Goal: Transaction & Acquisition: Purchase product/service

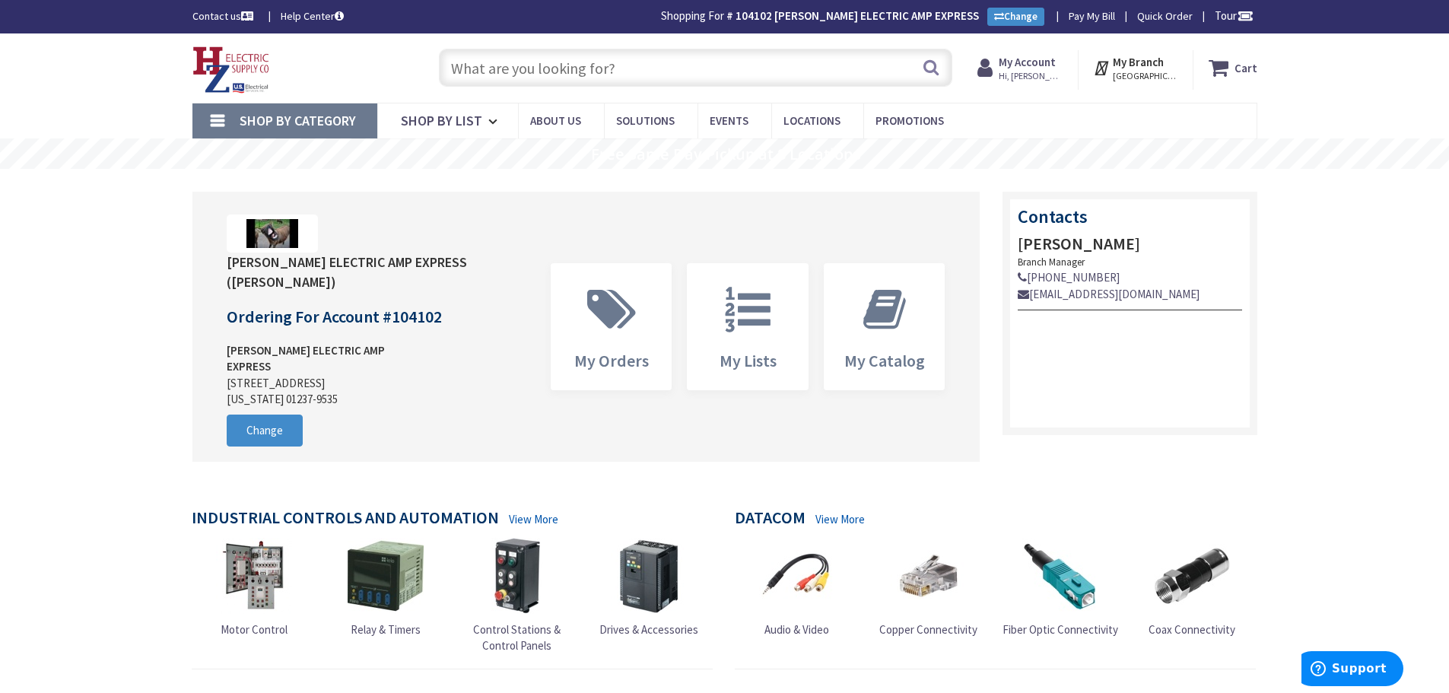
click at [617, 66] on input "text" at bounding box center [695, 68] width 513 height 38
type input "Piper Farm, [STREET_ADDRESS]"
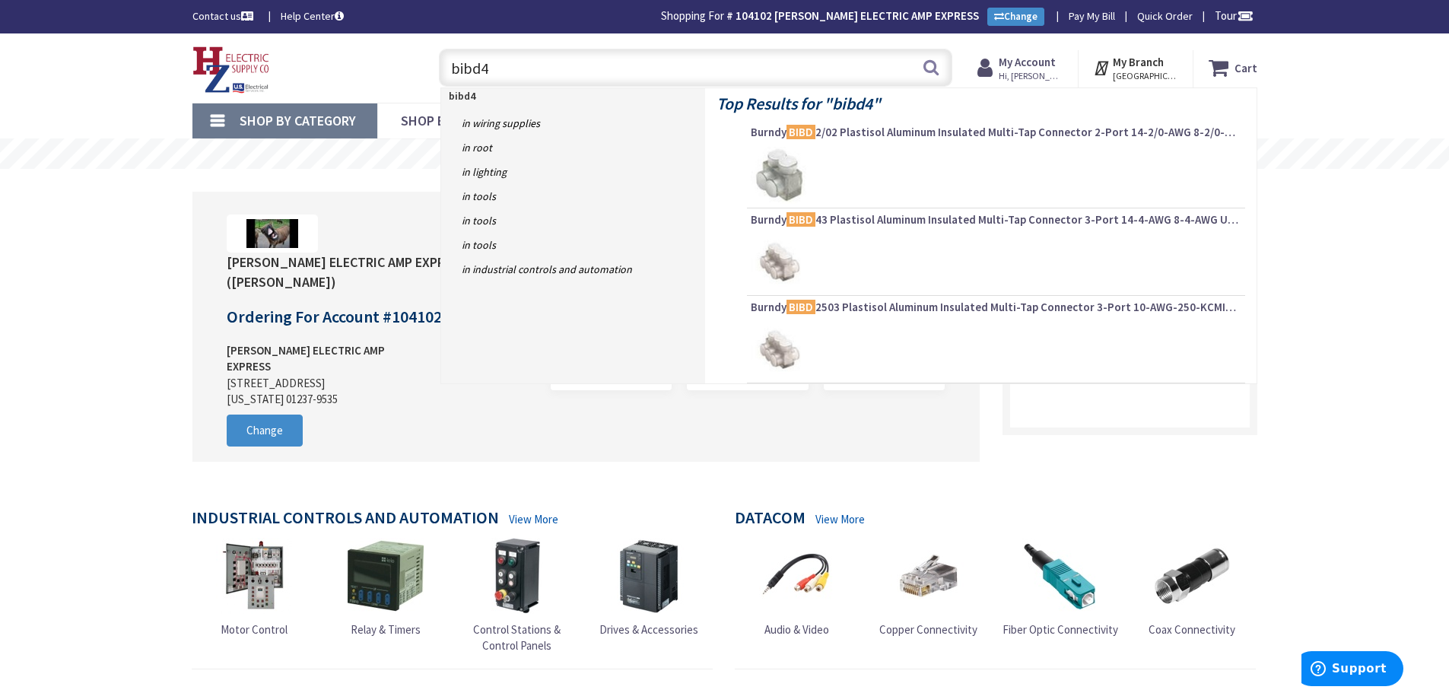
type input "bibd43"
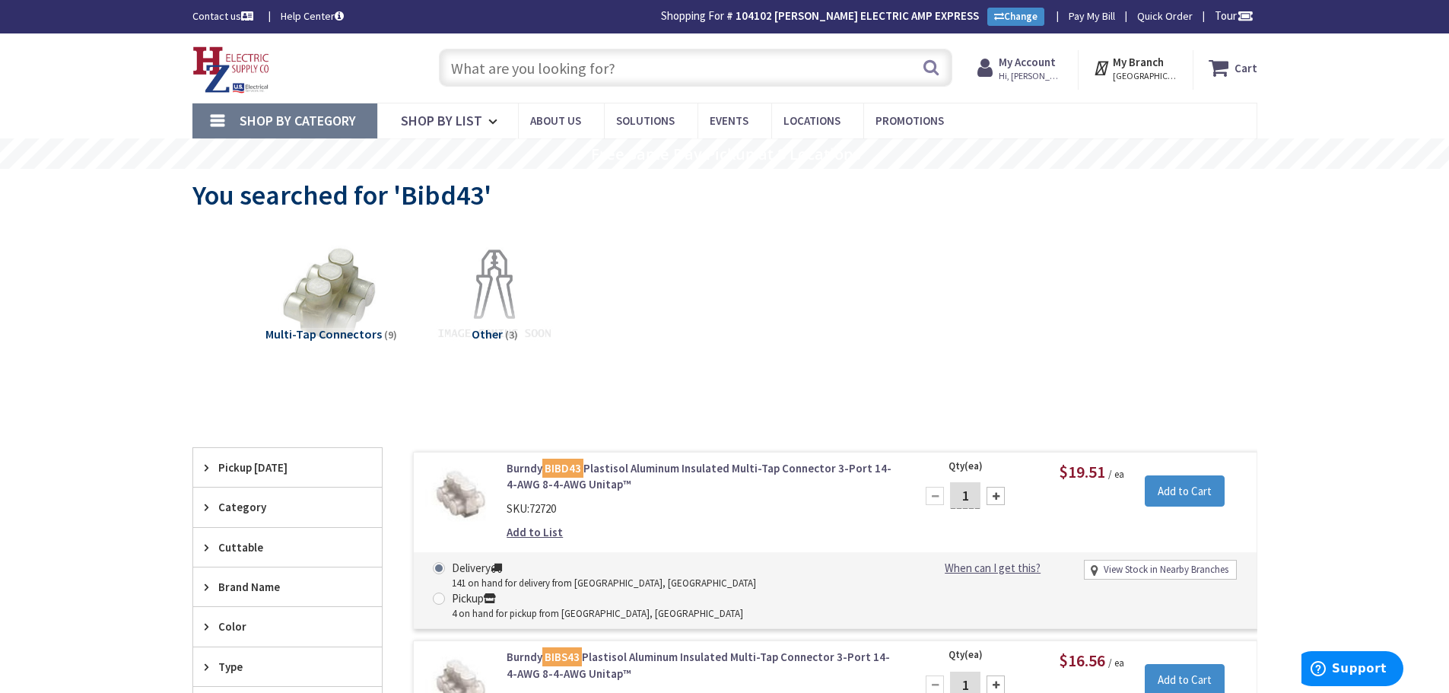
drag, startPoint x: 525, startPoint y: 62, endPoint x: 510, endPoint y: 62, distance: 14.5
click at [523, 62] on input "text" at bounding box center [695, 68] width 513 height 38
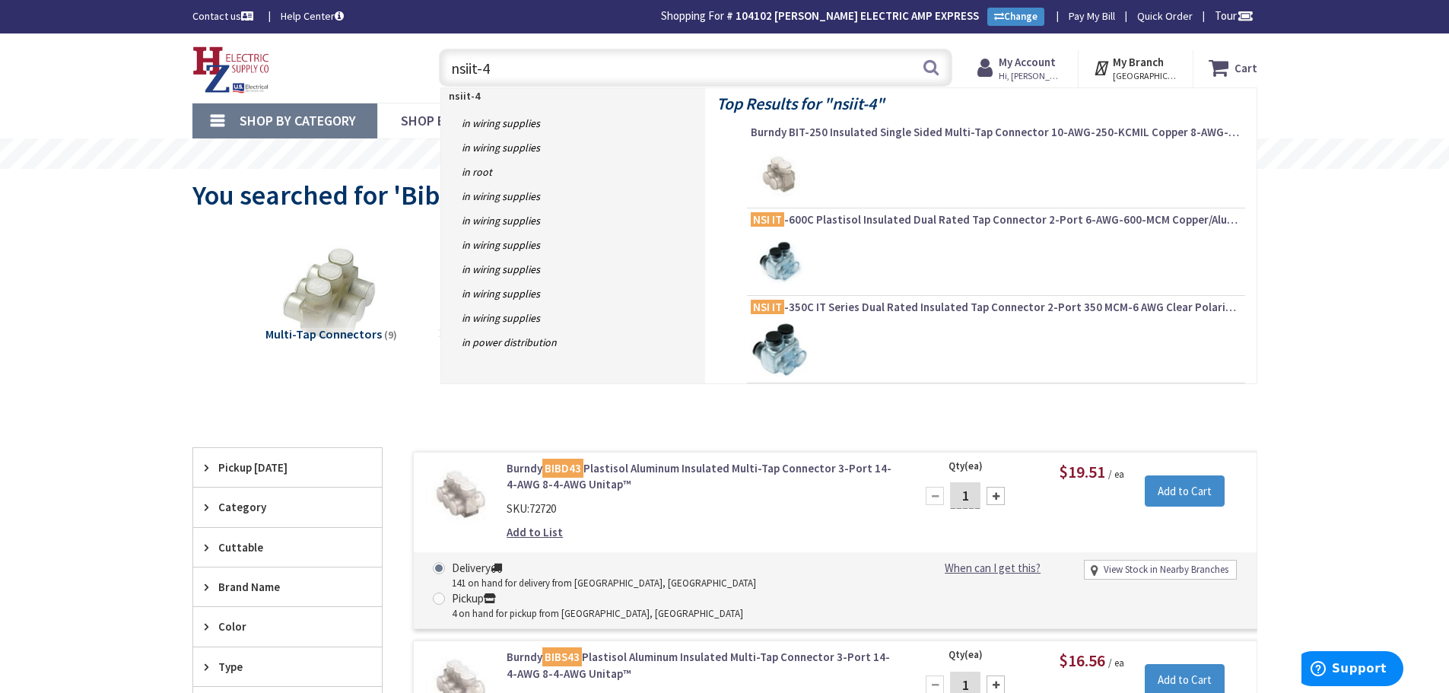
type input "nsiit-4c"
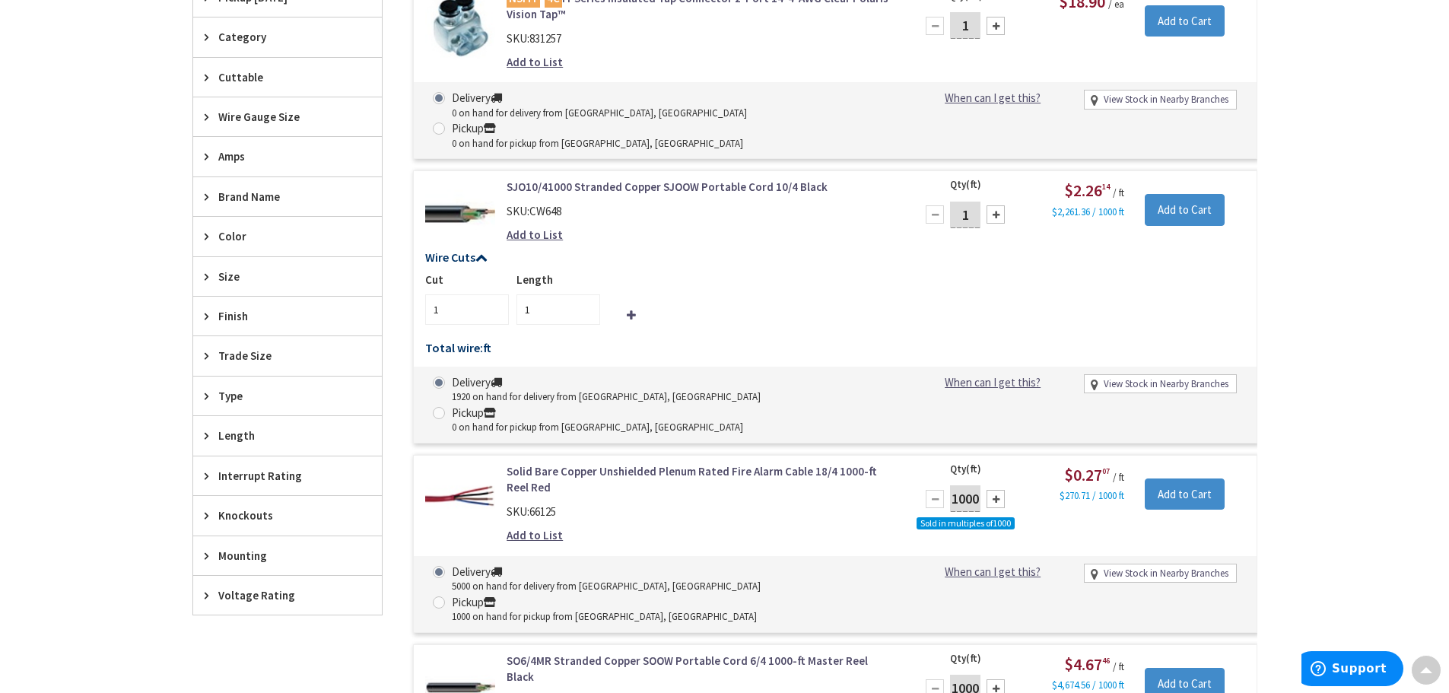
scroll to position [687, 0]
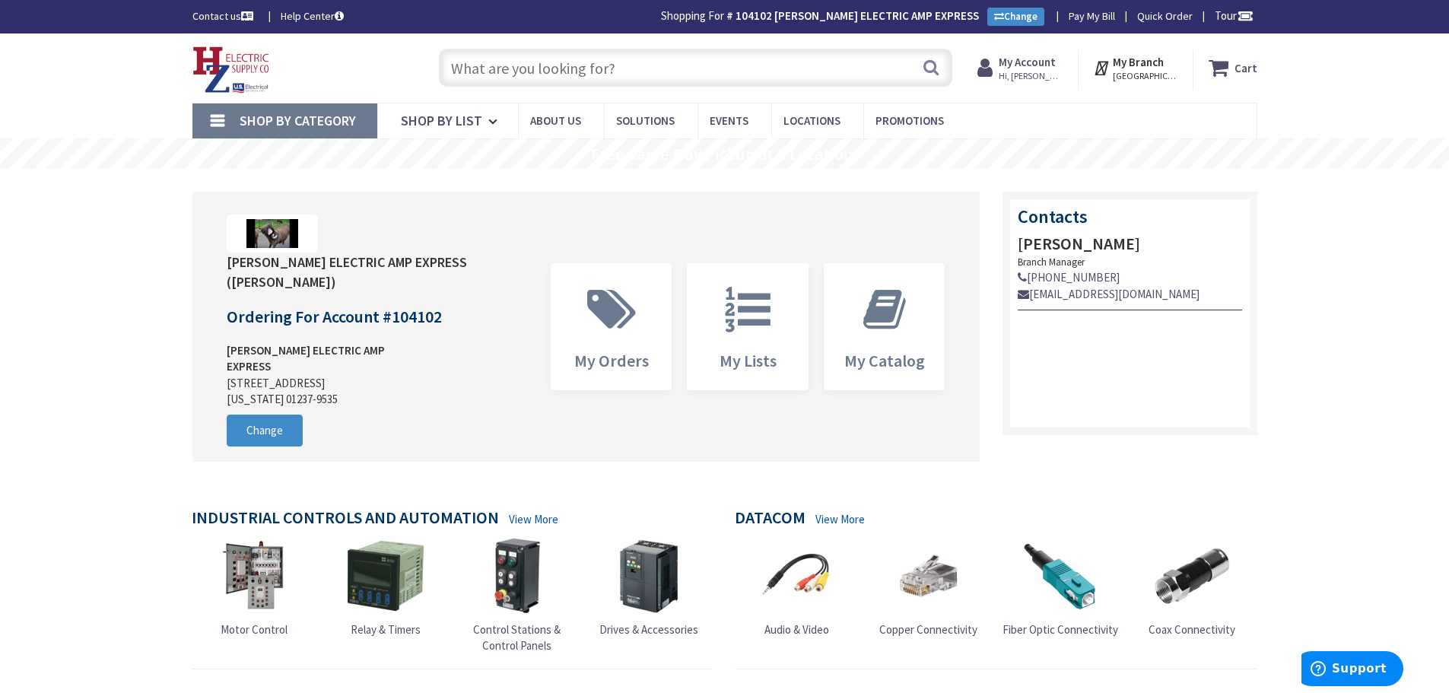
drag, startPoint x: 507, startPoint y: 71, endPoint x: 550, endPoint y: 81, distance: 43.6
click at [507, 71] on input "text" at bounding box center [695, 68] width 513 height 38
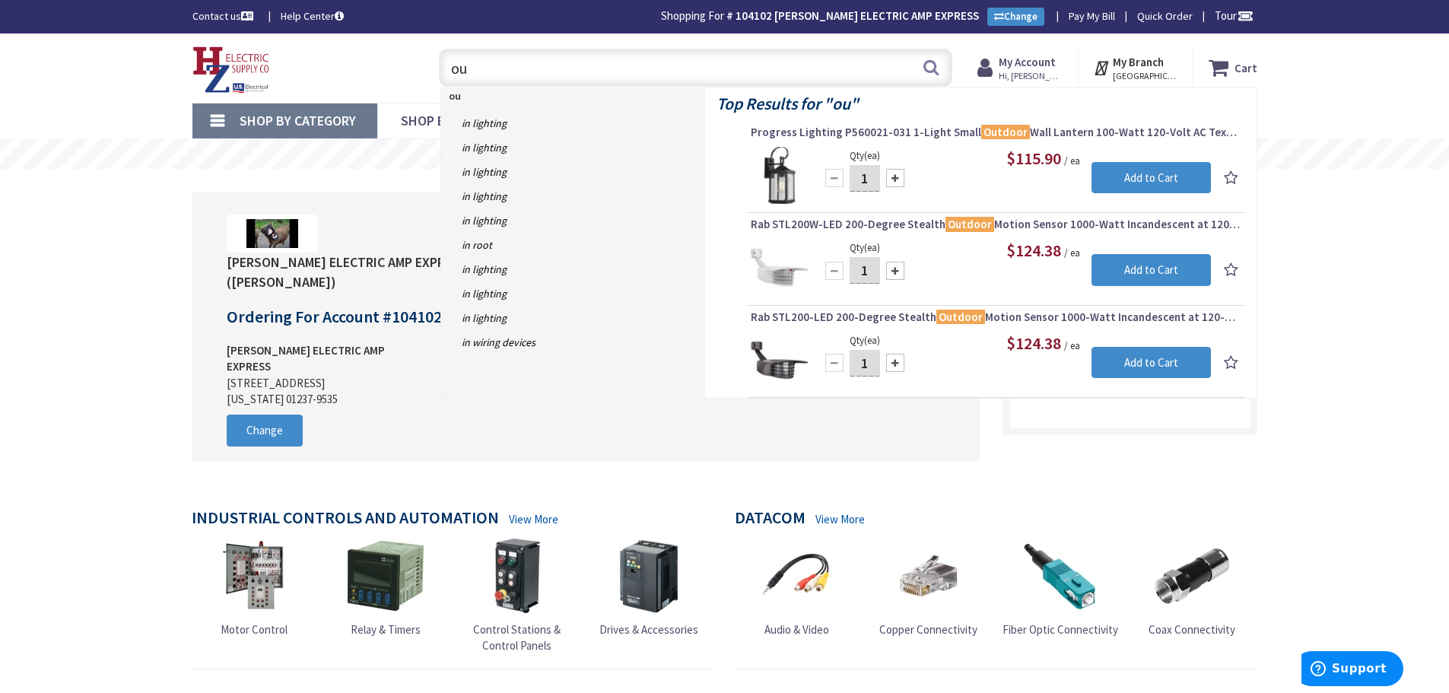
type input "o"
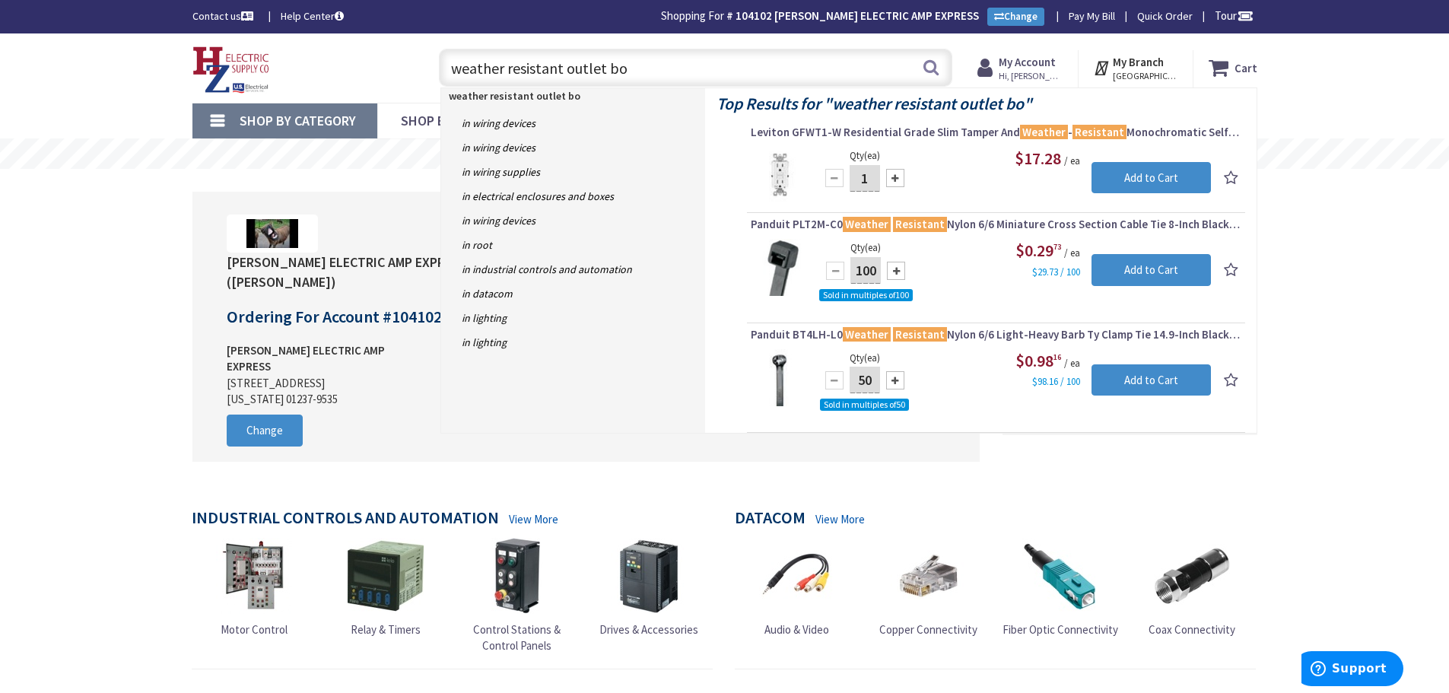
type input "weather resistant outlet box"
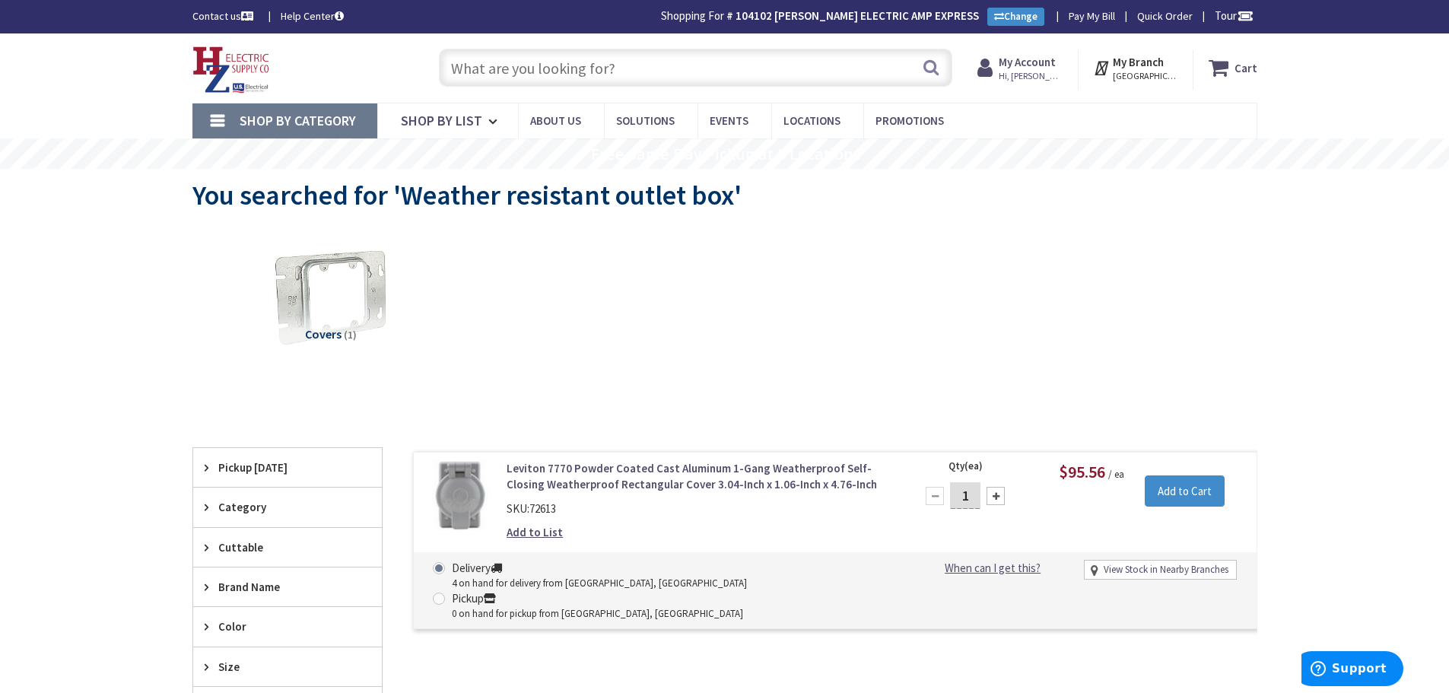
click at [500, 57] on input "text" at bounding box center [695, 68] width 513 height 38
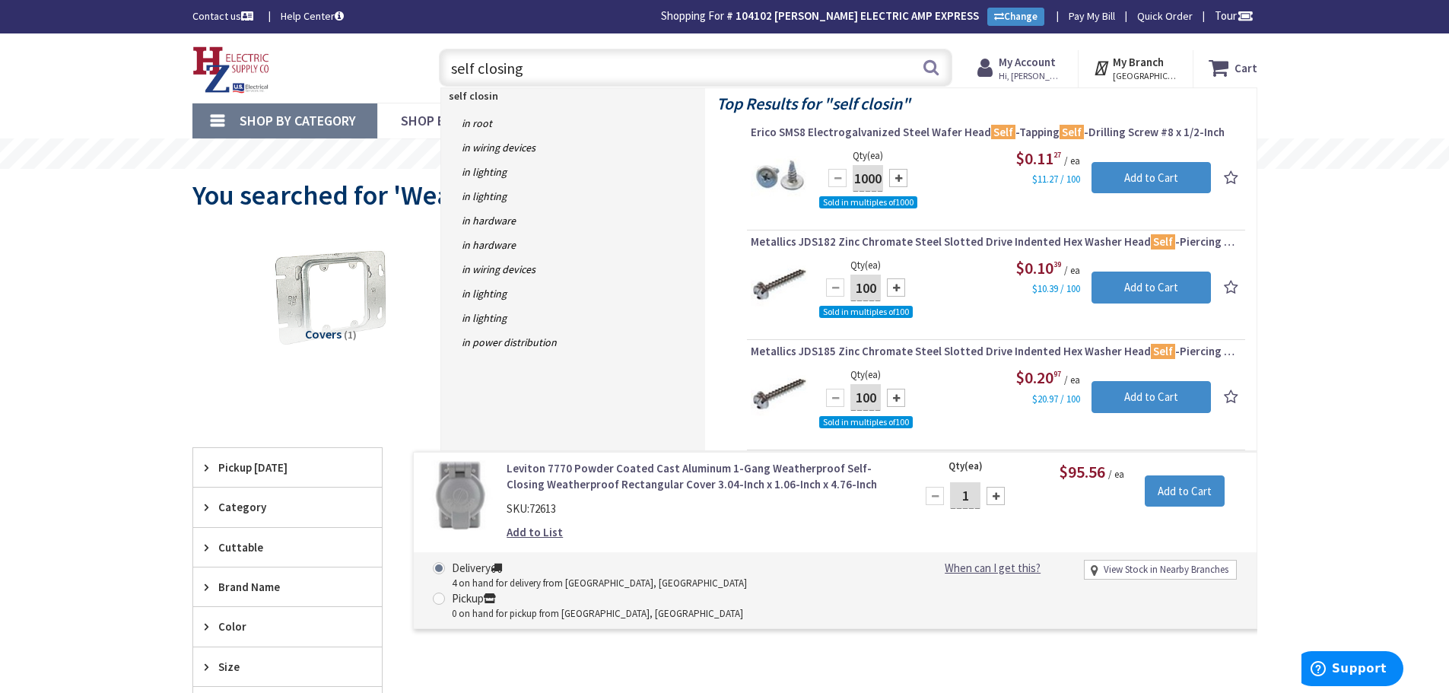
type input "self closing"
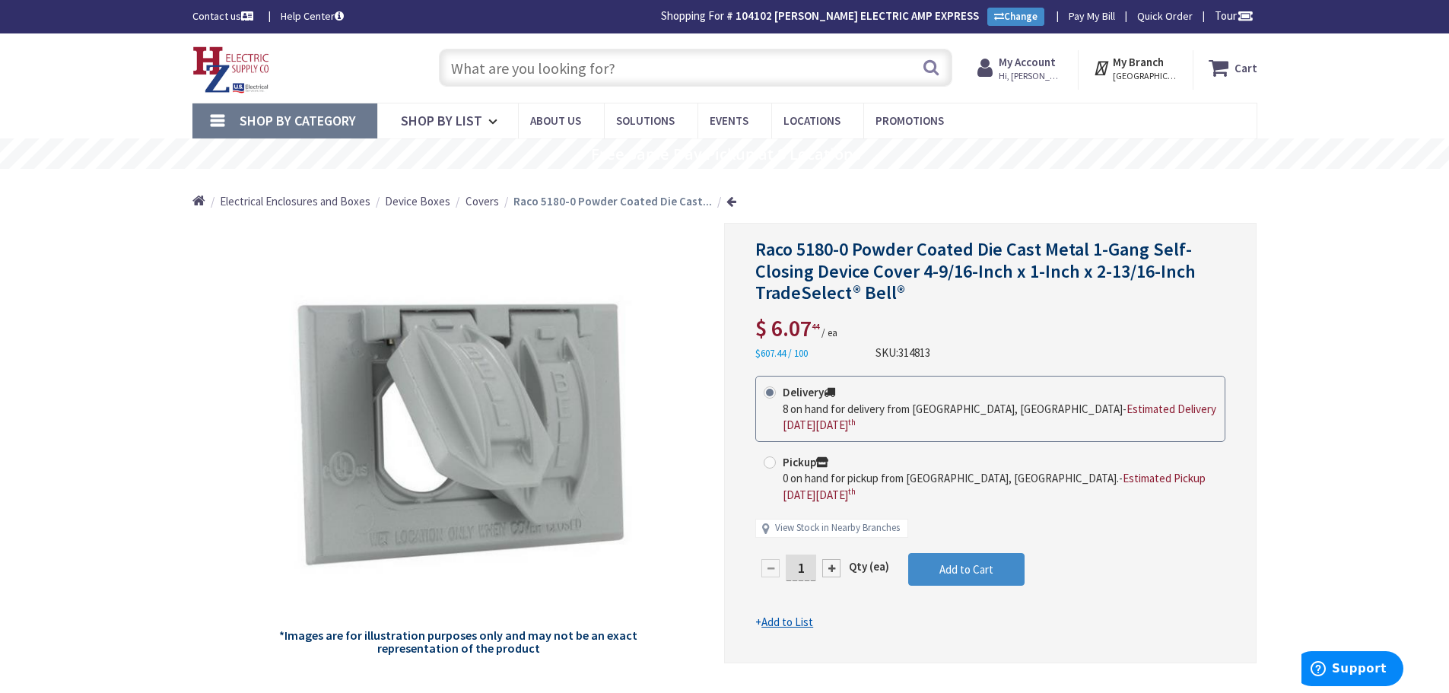
click at [522, 75] on input "text" at bounding box center [695, 68] width 513 height 38
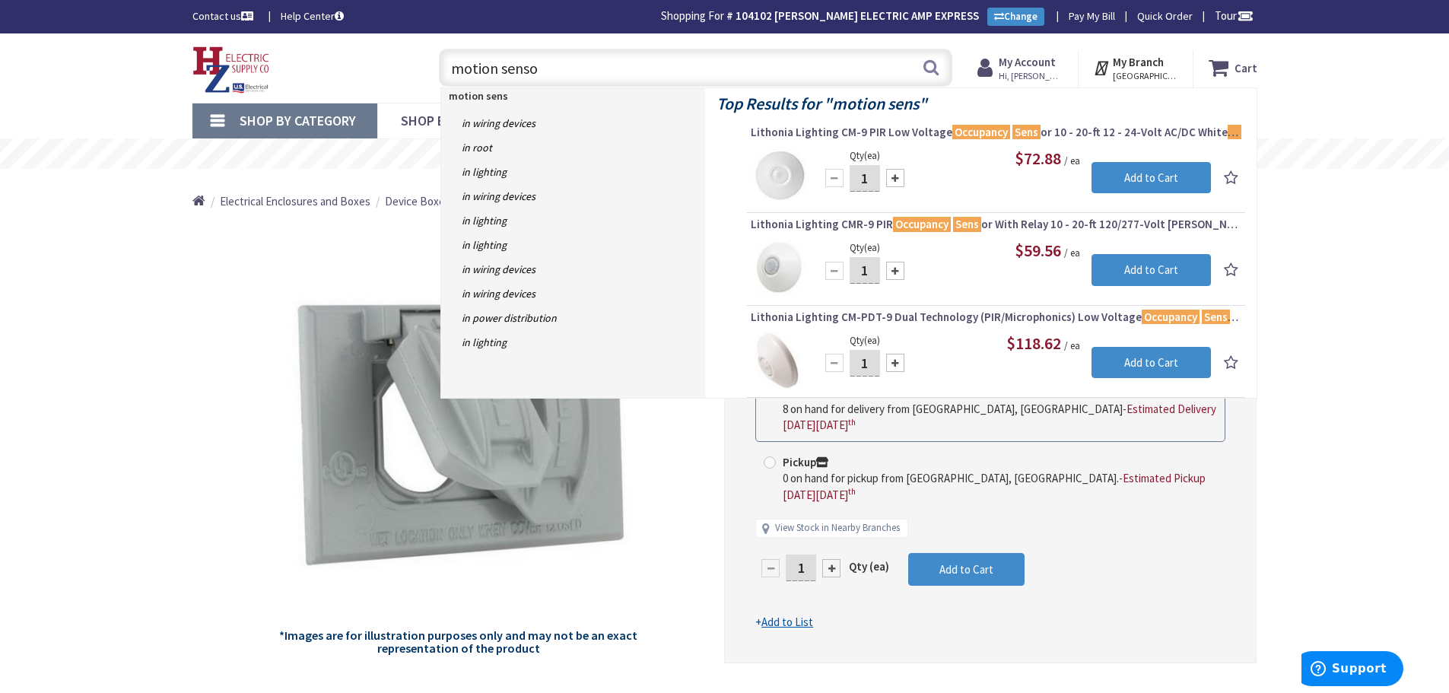
type input "motion sensor"
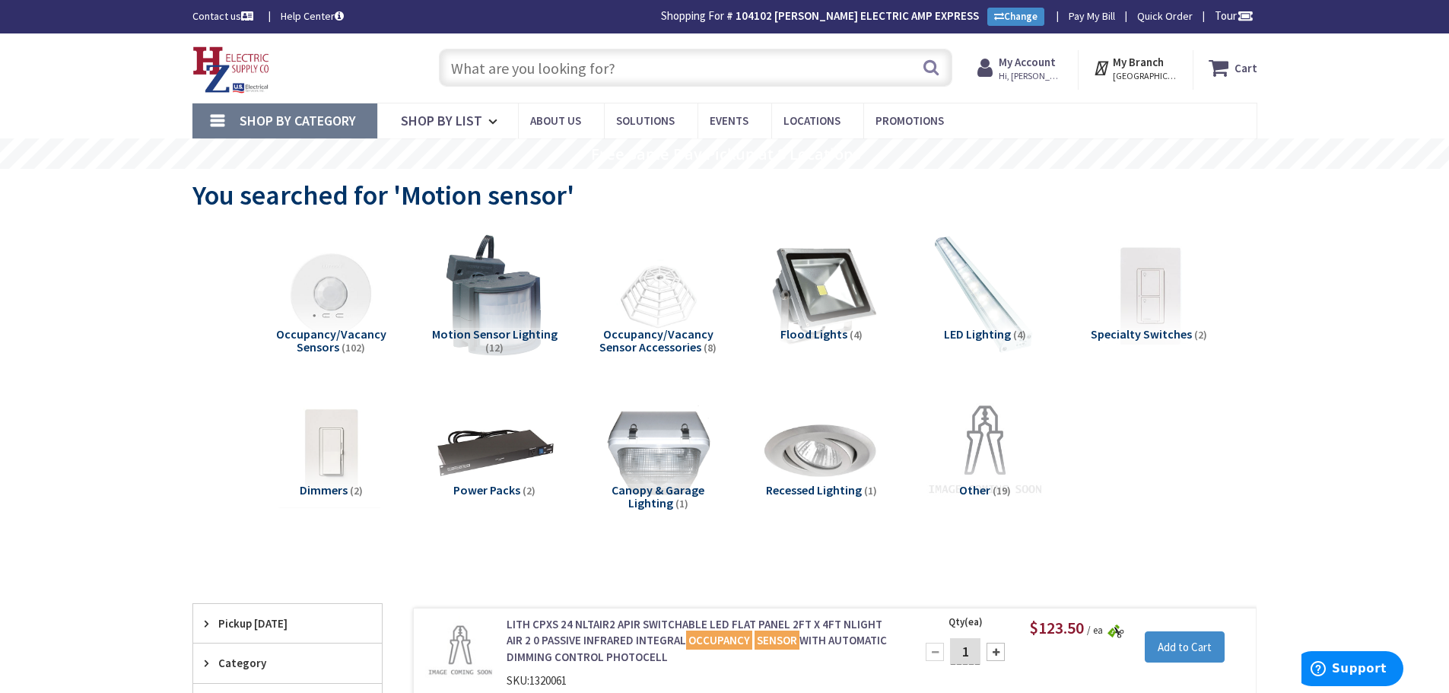
click at [461, 65] on input "text" at bounding box center [695, 68] width 513 height 38
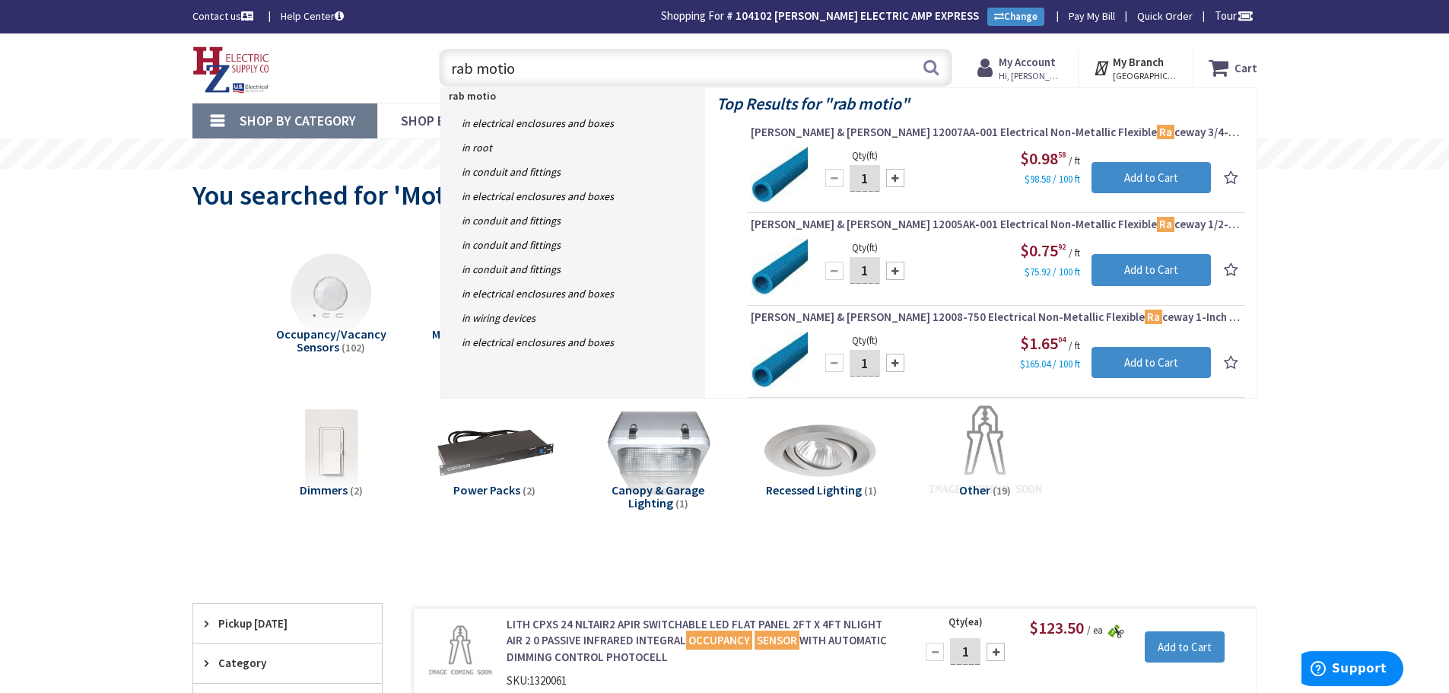
type input "rab motion"
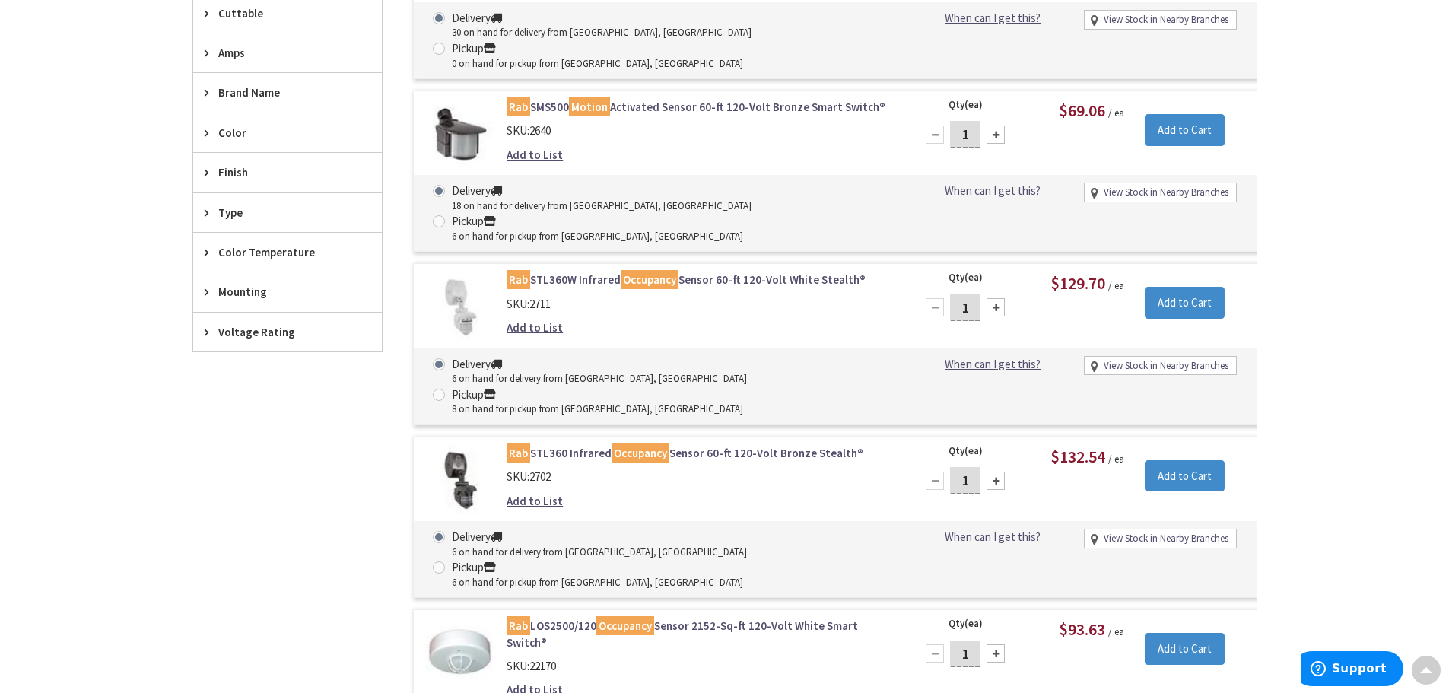
scroll to position [535, 0]
click at [579, 444] on link "Rab STL360 Infrared Occupancy Sensor 60-ft 120-Volt Bronze Stealth®" at bounding box center [700, 452] width 387 height 16
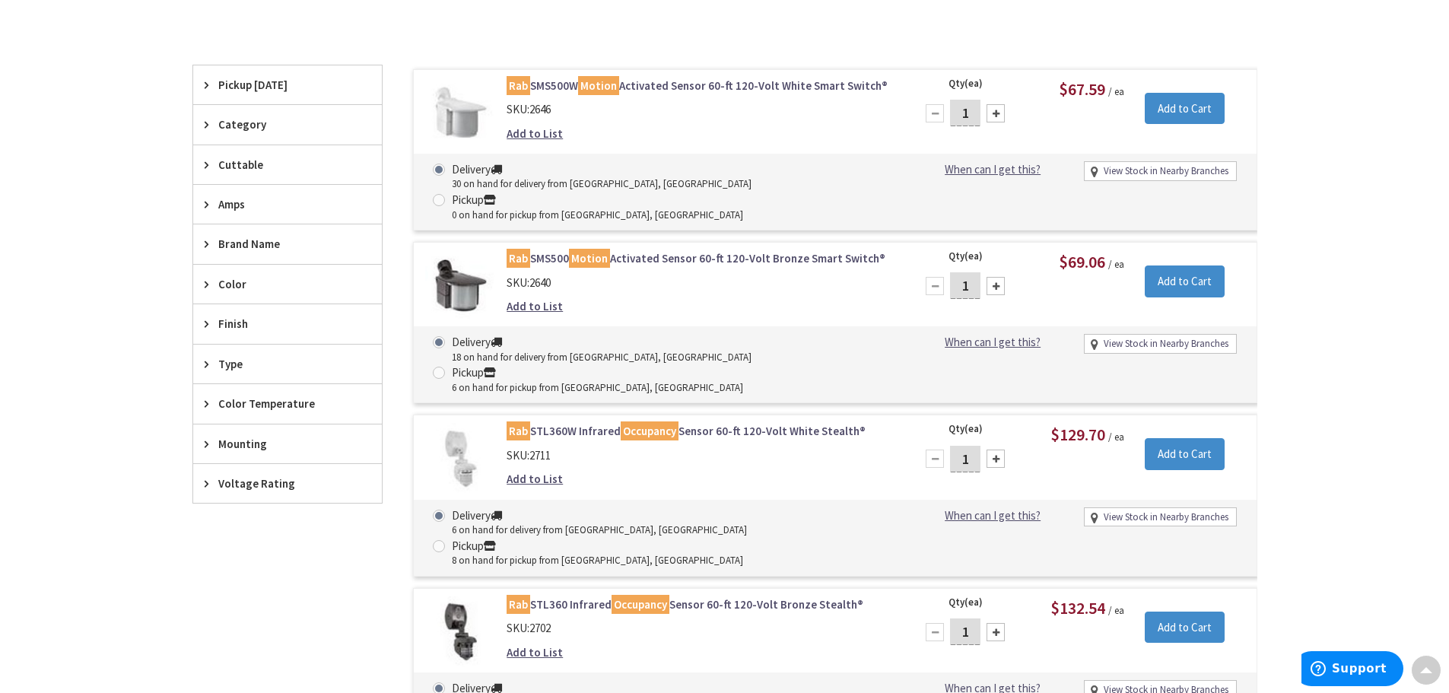
scroll to position [383, 0]
click at [644, 250] on link "Rab SMS500 Motion Activated Sensor 60-ft 120-Volt Bronze Smart Switch®" at bounding box center [700, 258] width 387 height 16
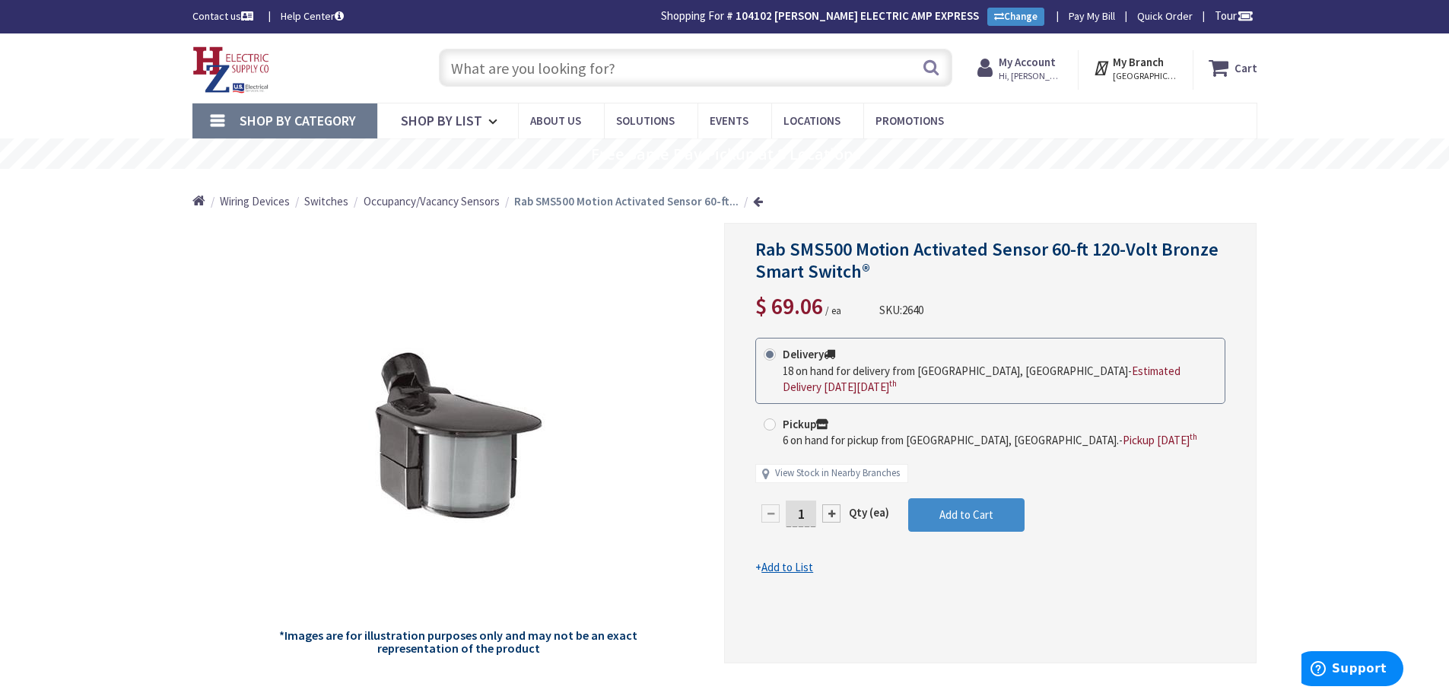
click at [1033, 64] on strong "My Account" at bounding box center [1027, 62] width 57 height 14
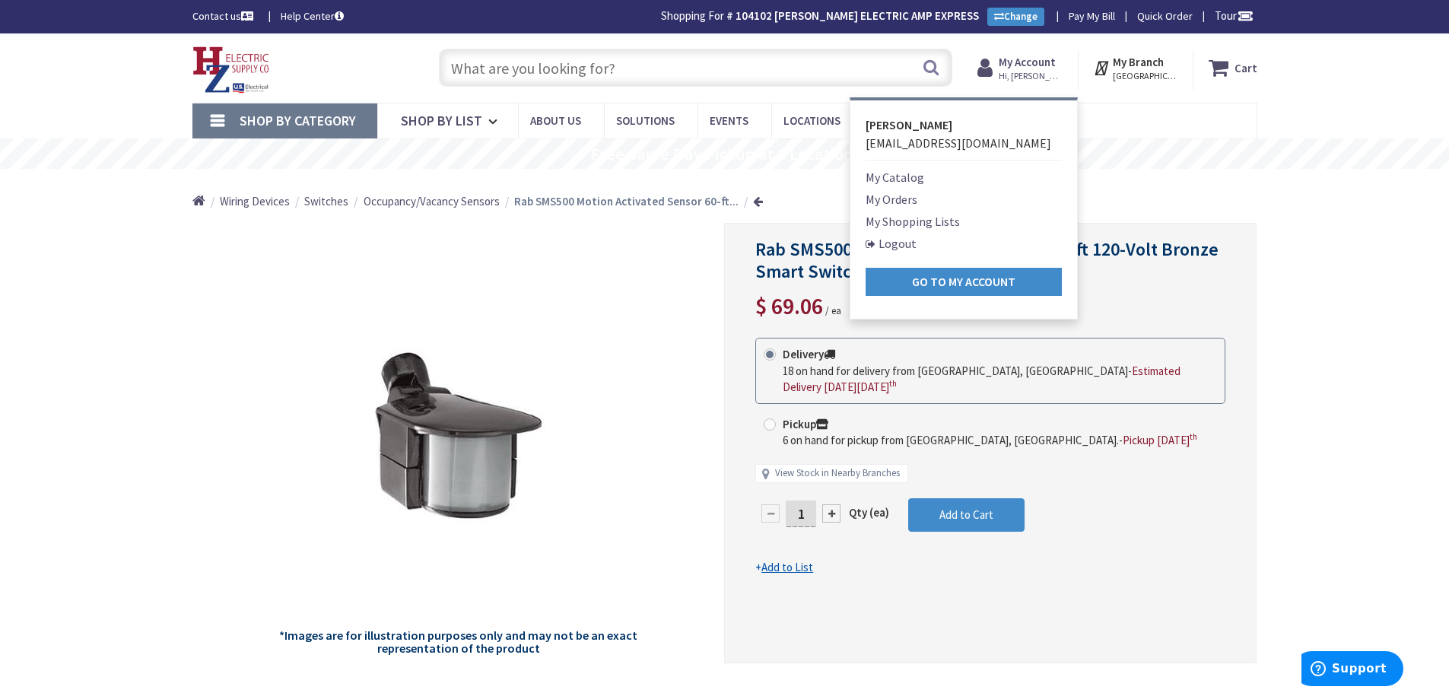
click at [899, 199] on link "My Orders" at bounding box center [892, 199] width 52 height 18
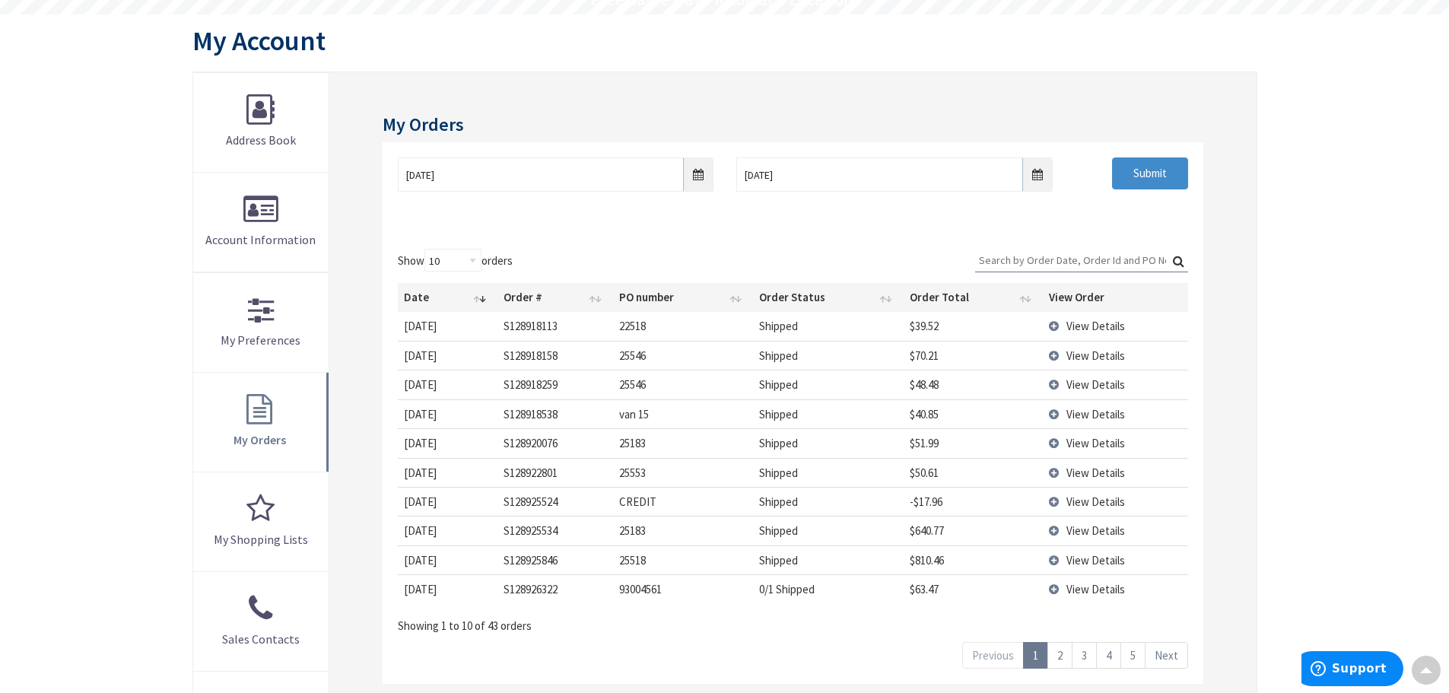
scroll to position [154, 0]
click at [1053, 413] on td "View Details" at bounding box center [1115, 413] width 145 height 29
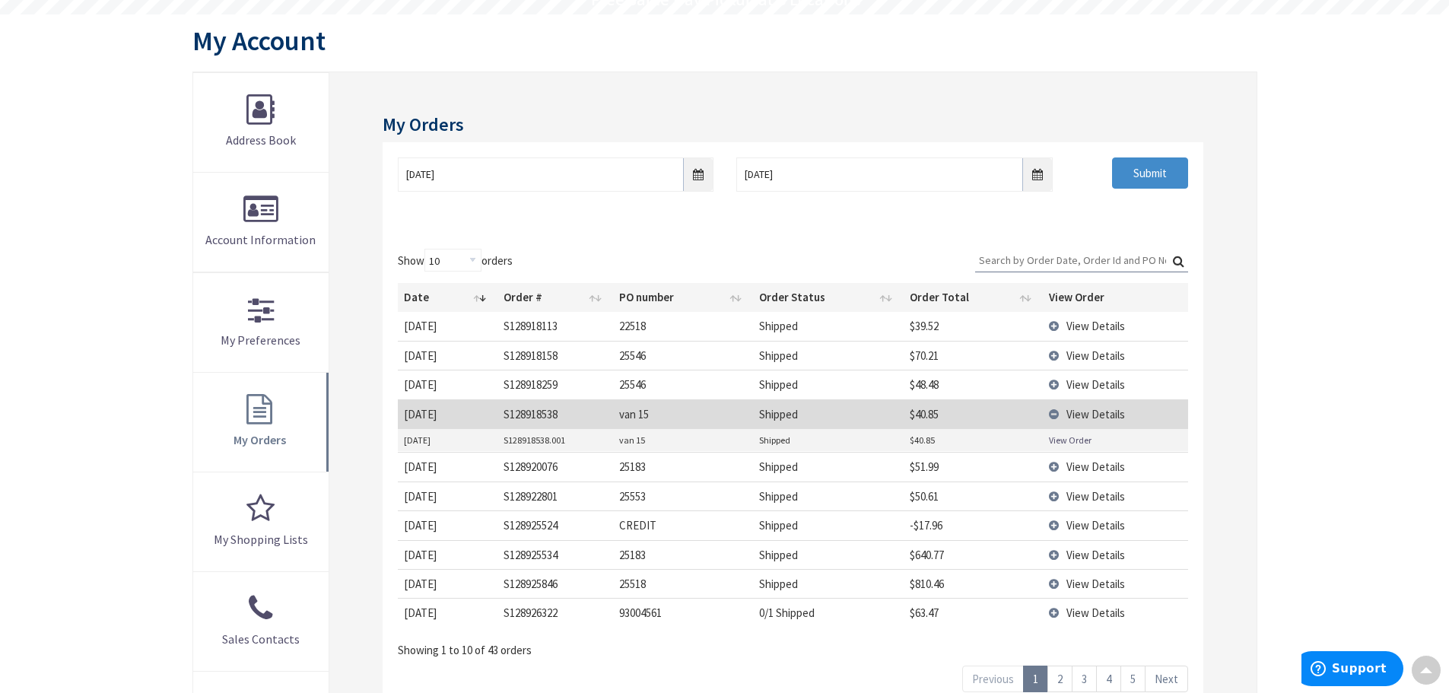
click at [1063, 437] on link "View Order" at bounding box center [1070, 440] width 43 height 13
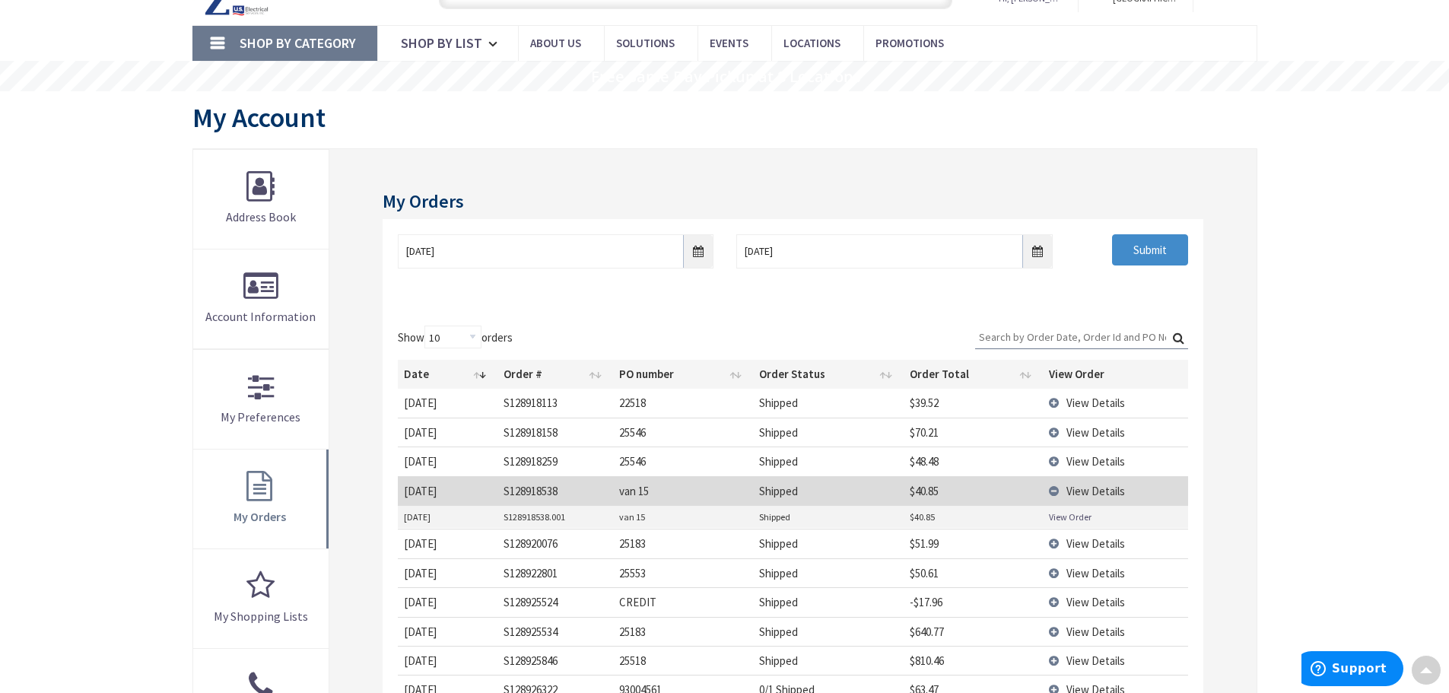
scroll to position [0, 0]
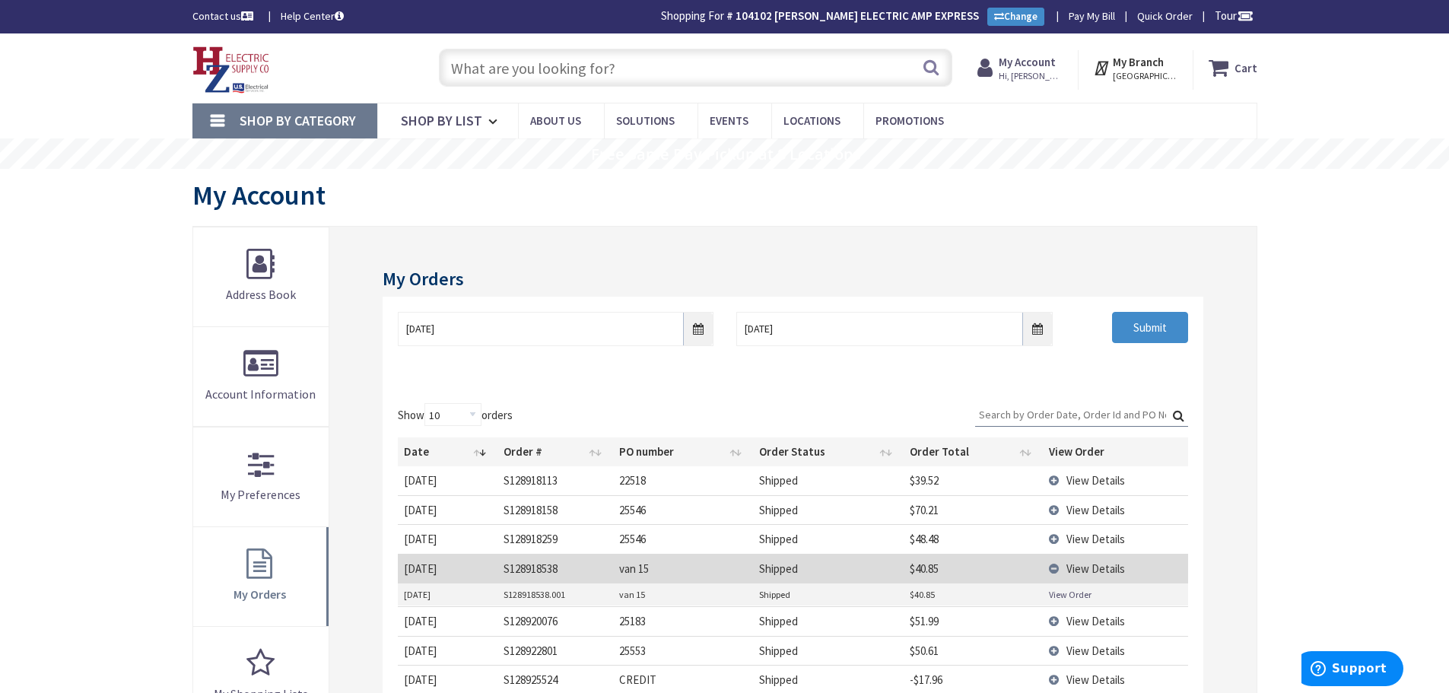
click at [493, 79] on input "text" at bounding box center [695, 68] width 513 height 38
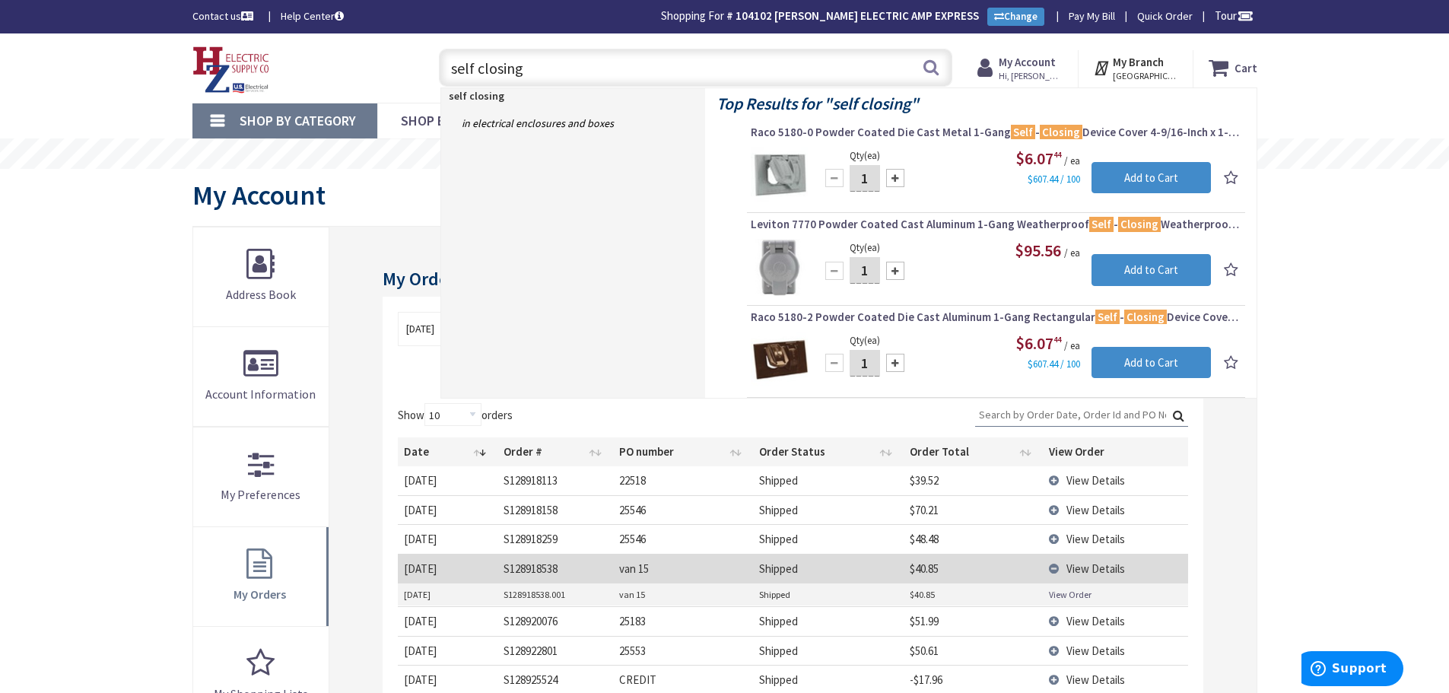
type input "self closing"
